Goal: Task Accomplishment & Management: Manage account settings

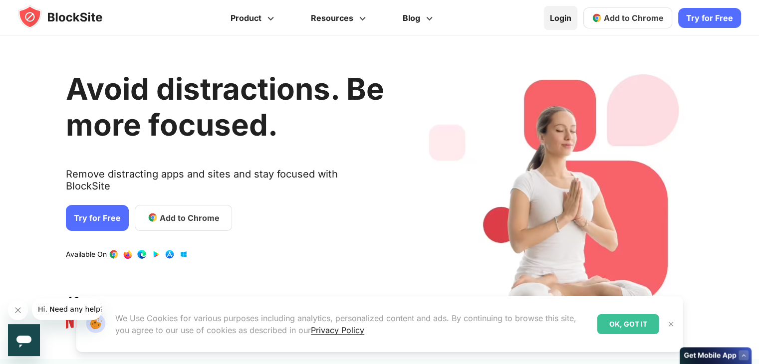
click at [567, 19] on link "Login" at bounding box center [560, 18] width 33 height 24
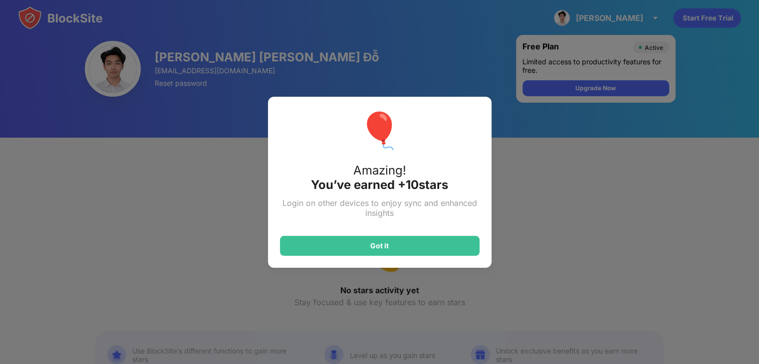
click at [387, 142] on div "🎈" at bounding box center [379, 130] width 43 height 42
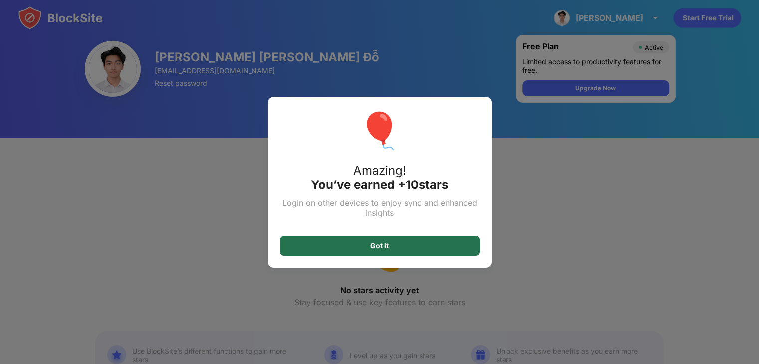
click at [403, 244] on div "Got it" at bounding box center [379, 246] width 199 height 20
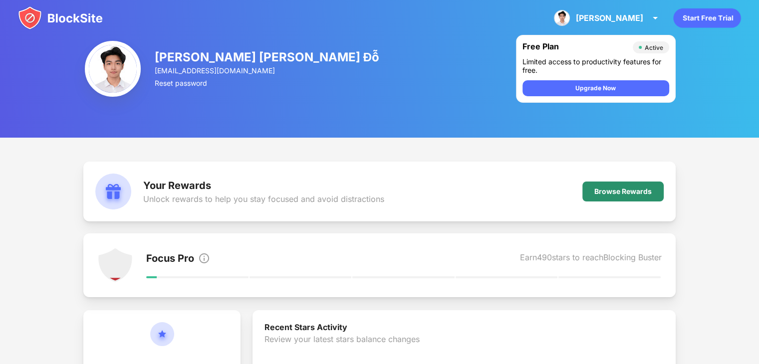
click at [613, 199] on div "Browse Rewards" at bounding box center [622, 192] width 81 height 20
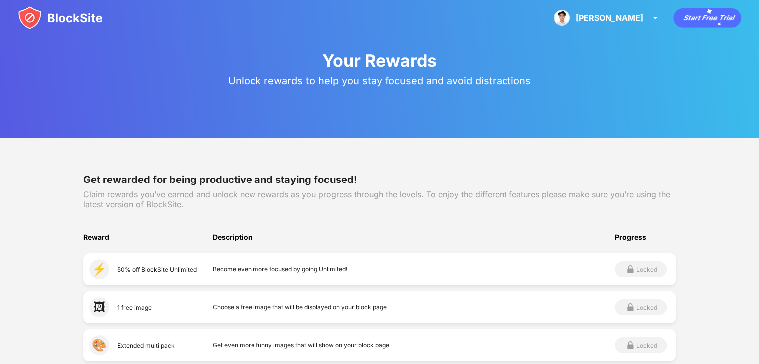
click at [85, 24] on img at bounding box center [60, 18] width 85 height 24
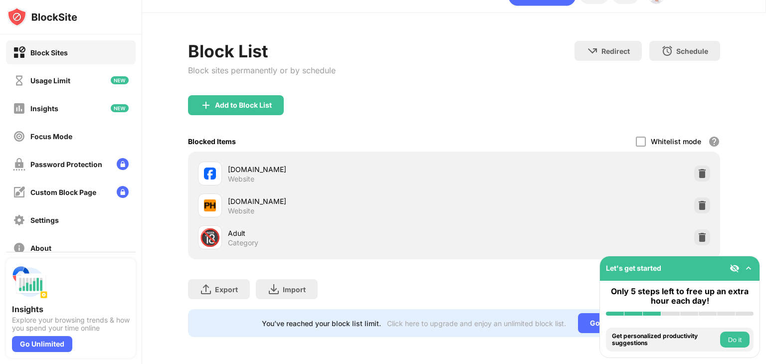
scroll to position [29, 0]
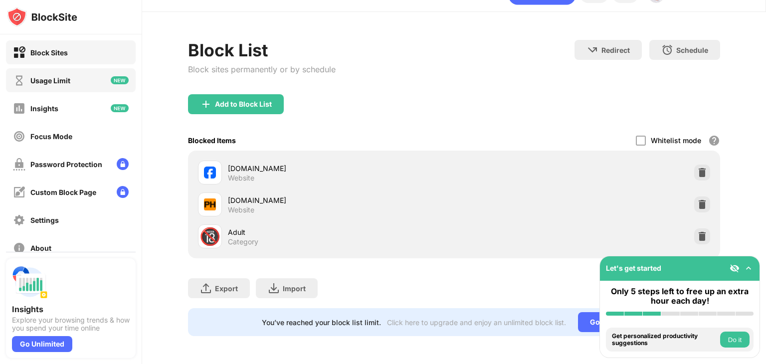
click at [45, 85] on div "Usage Limit" at bounding box center [41, 80] width 57 height 12
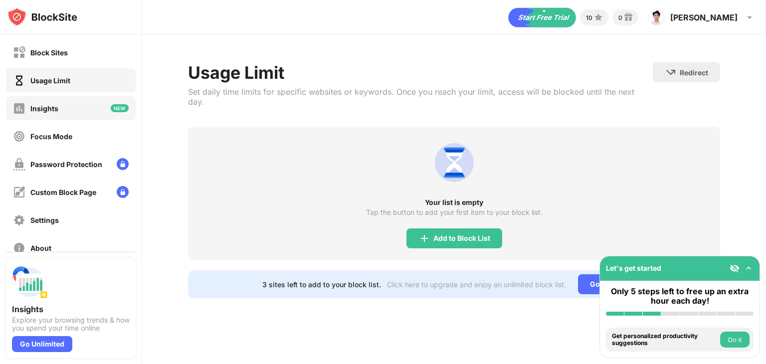
click at [53, 108] on div "Insights" at bounding box center [44, 108] width 28 height 8
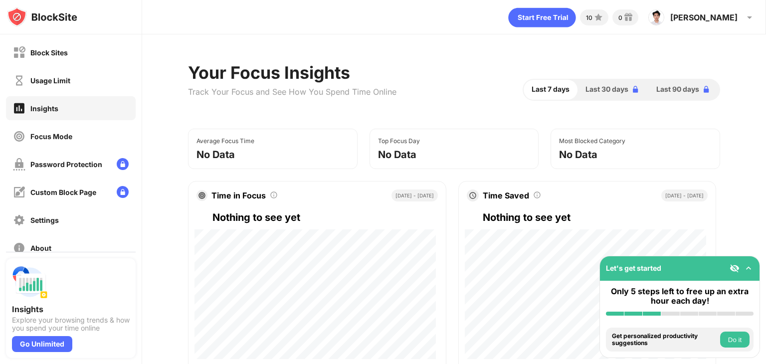
click at [69, 55] on div "Block Sites" at bounding box center [71, 52] width 130 height 24
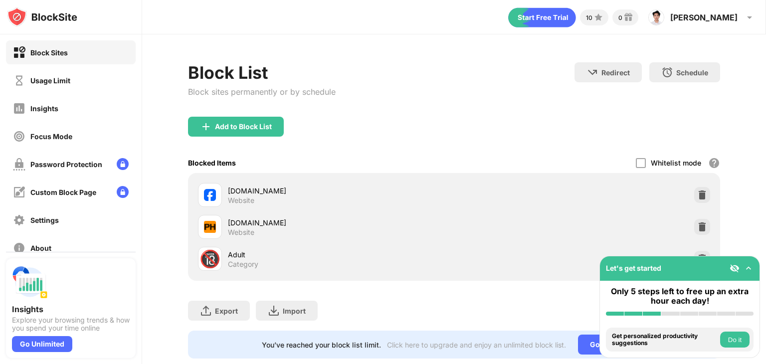
click at [747, 268] on img at bounding box center [749, 268] width 10 height 10
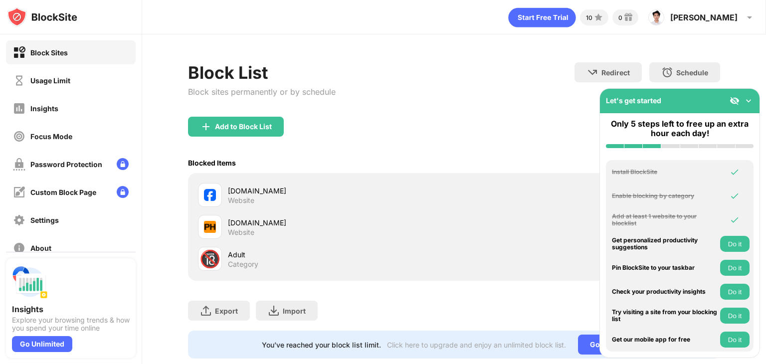
click at [746, 101] on img at bounding box center [749, 101] width 10 height 10
